Goal: Transaction & Acquisition: Purchase product/service

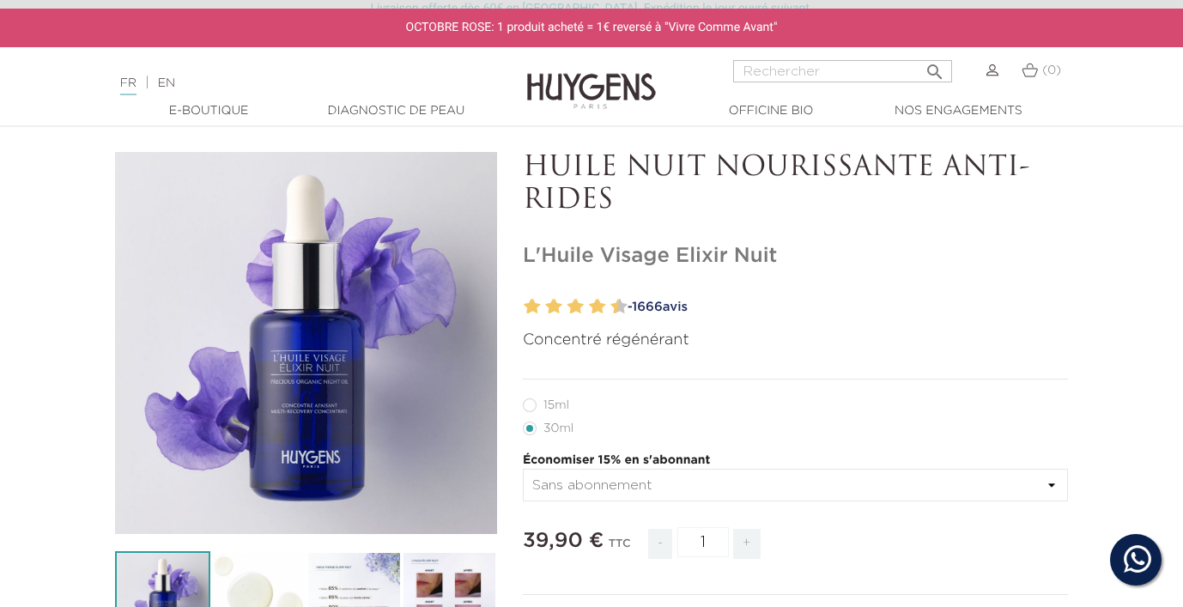
scroll to position [73, 0]
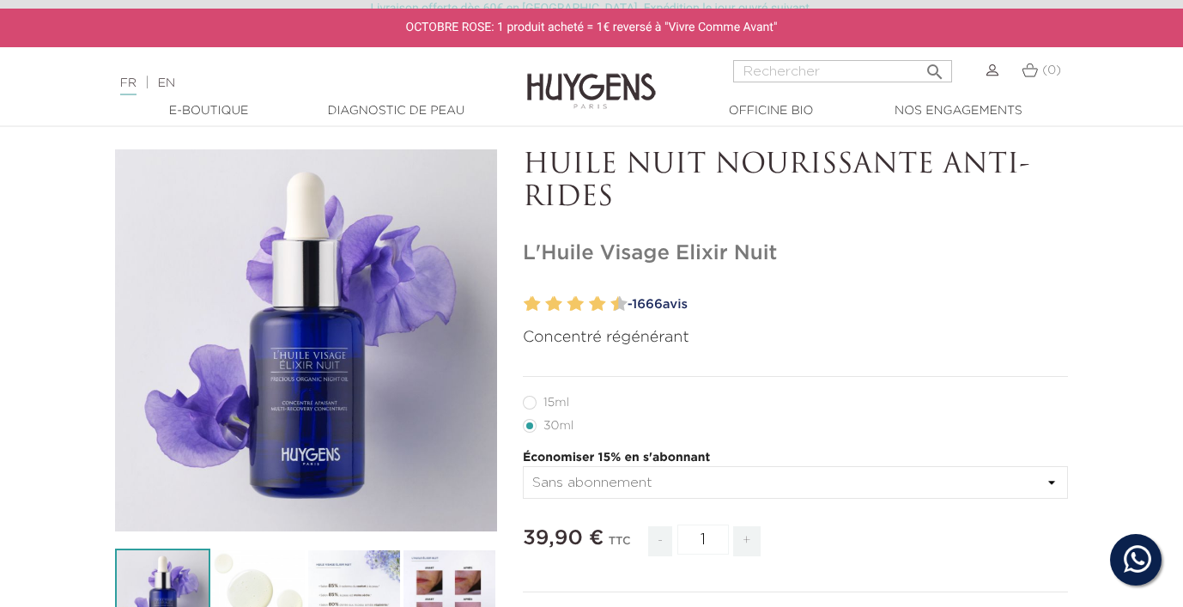
click at [550, 400] on label12"] "15ml" at bounding box center [556, 403] width 67 height 14
radio input "true"
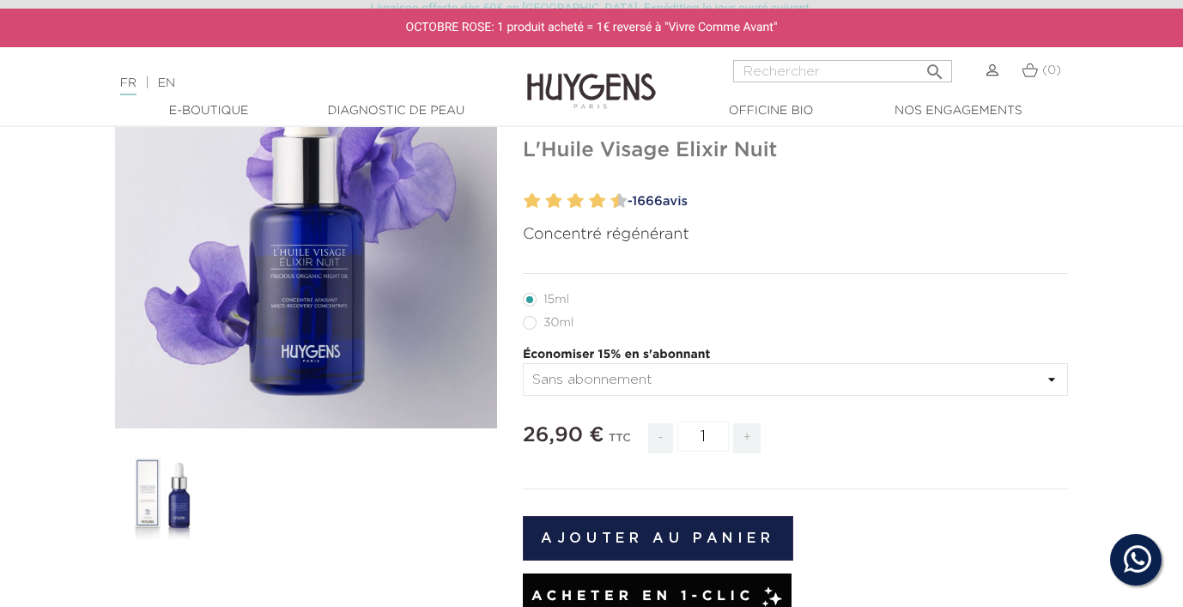
scroll to position [179, 0]
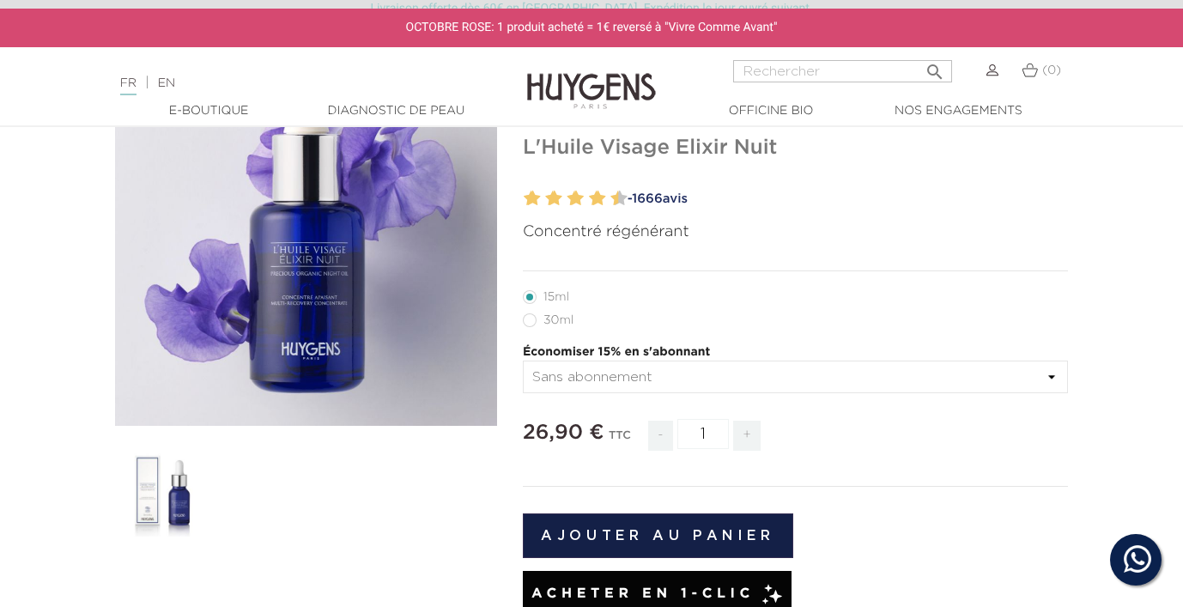
click at [525, 320] on label22"] "30ml" at bounding box center [558, 320] width 71 height 14
radio input "true"
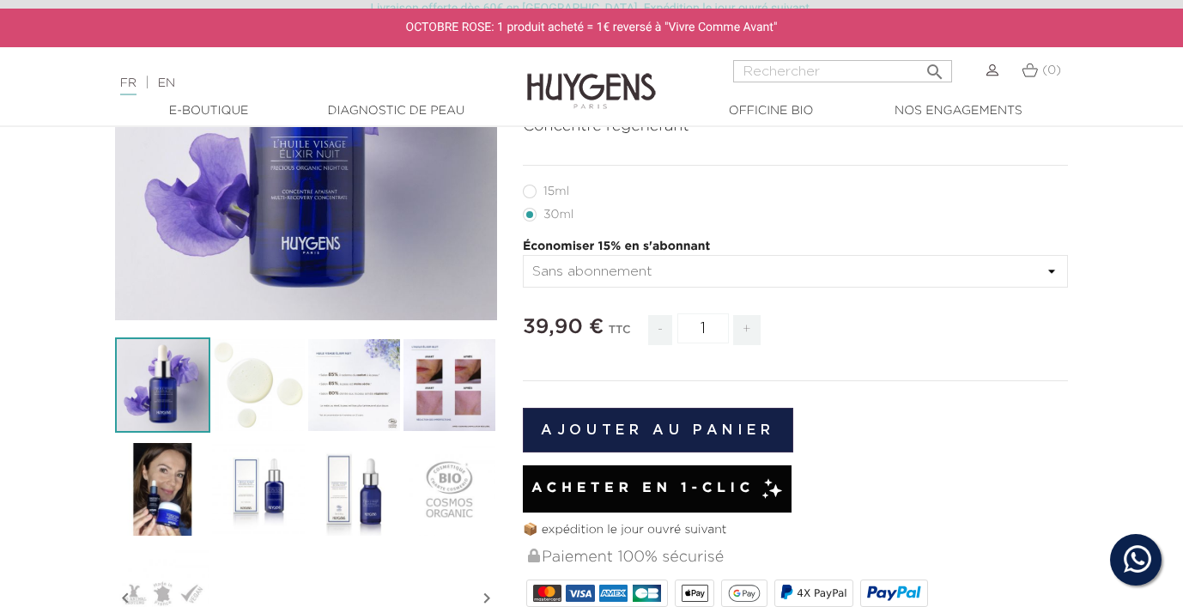
scroll to position [286, 0]
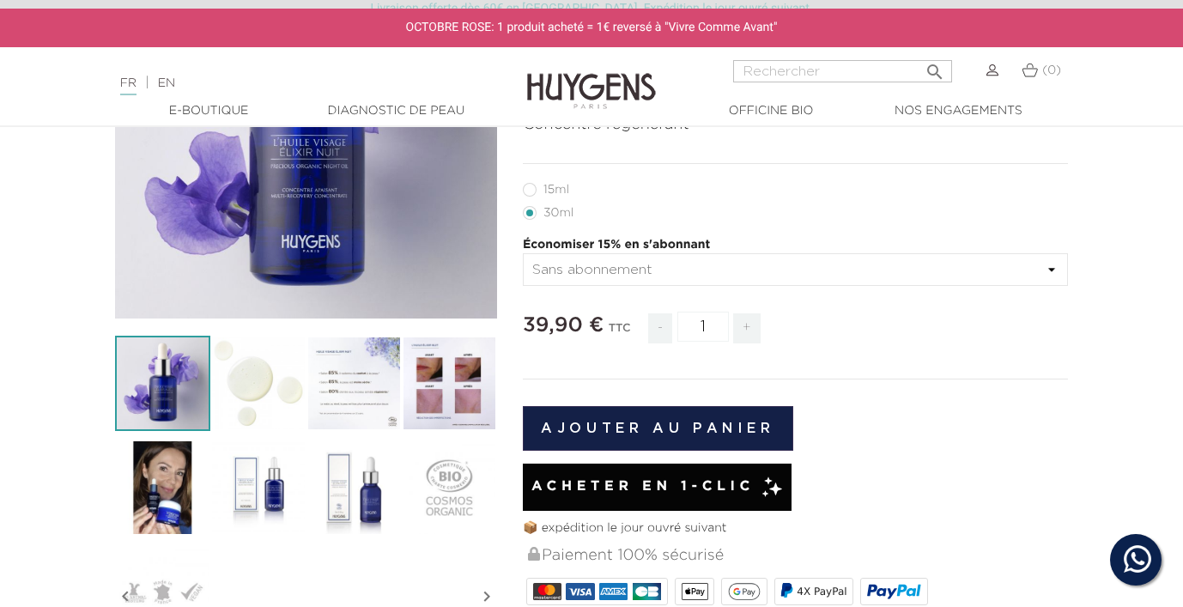
click at [273, 493] on img at bounding box center [257, 487] width 95 height 95
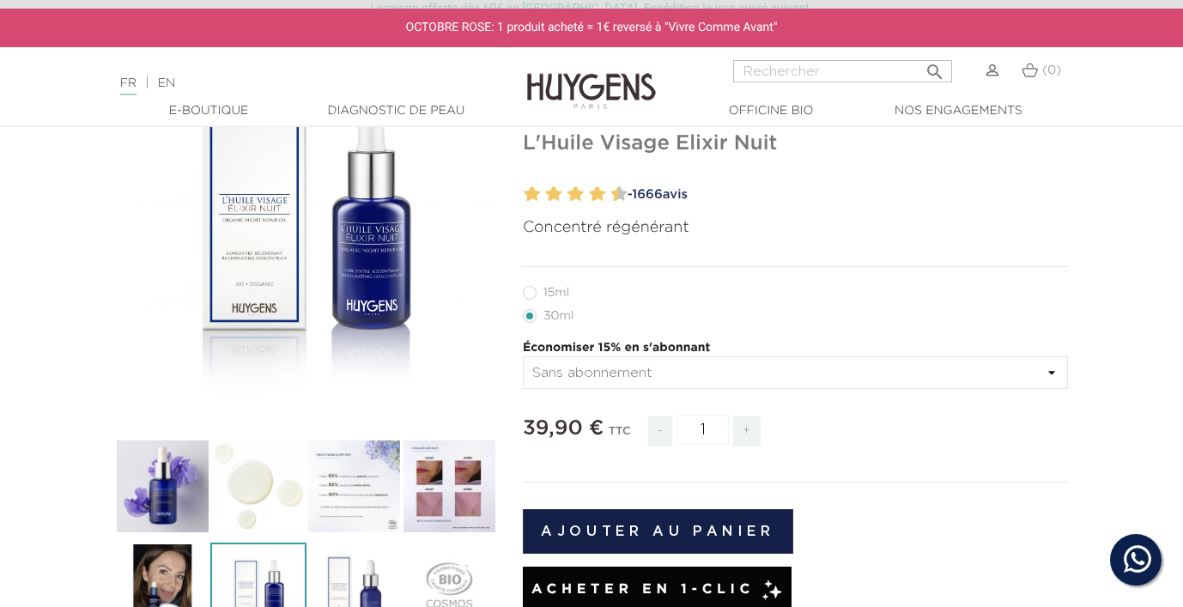
scroll to position [182, 0]
drag, startPoint x: 522, startPoint y: 141, endPoint x: 821, endPoint y: 143, distance: 298.8
copy h1 "L'Huile Visage Elixir Nuit"
